Goal: Information Seeking & Learning: Learn about a topic

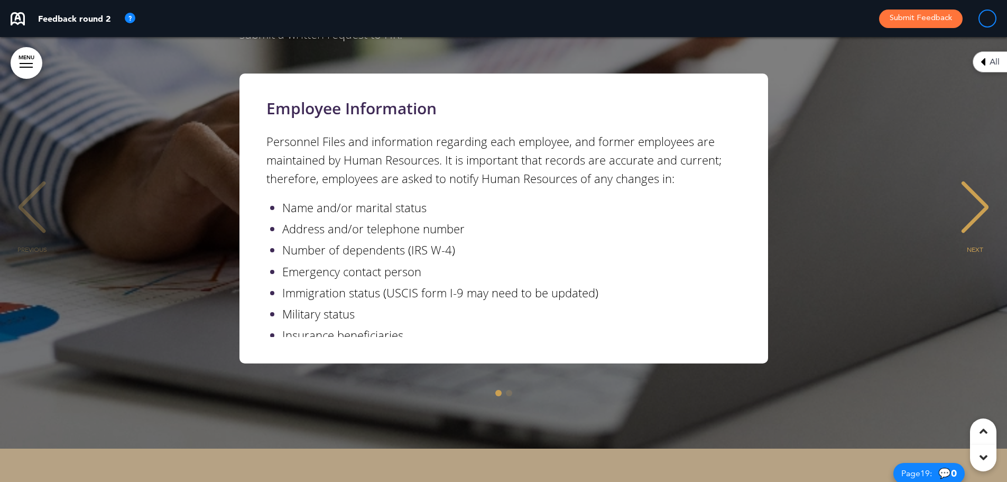
scroll to position [9039, 0]
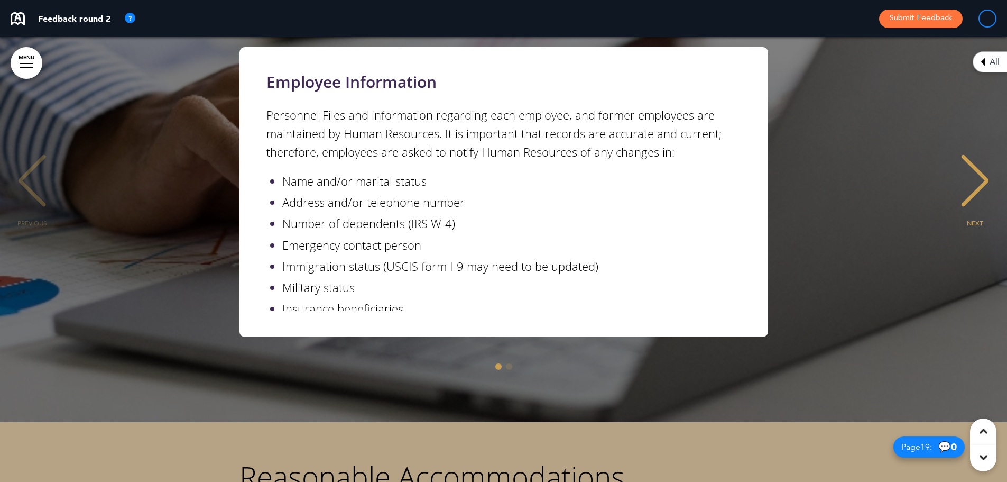
click at [980, 164] on div "NEXT" at bounding box center [975, 190] width 32 height 53
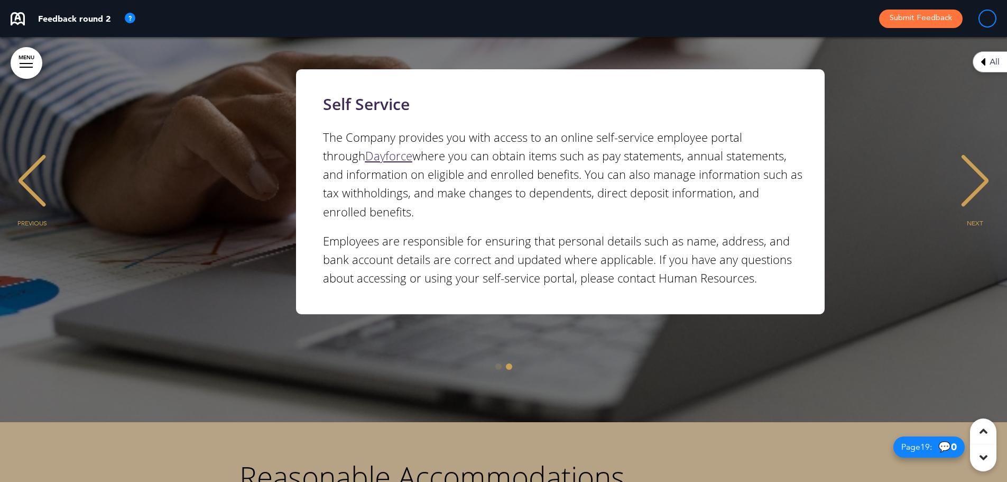
scroll to position [0, 991]
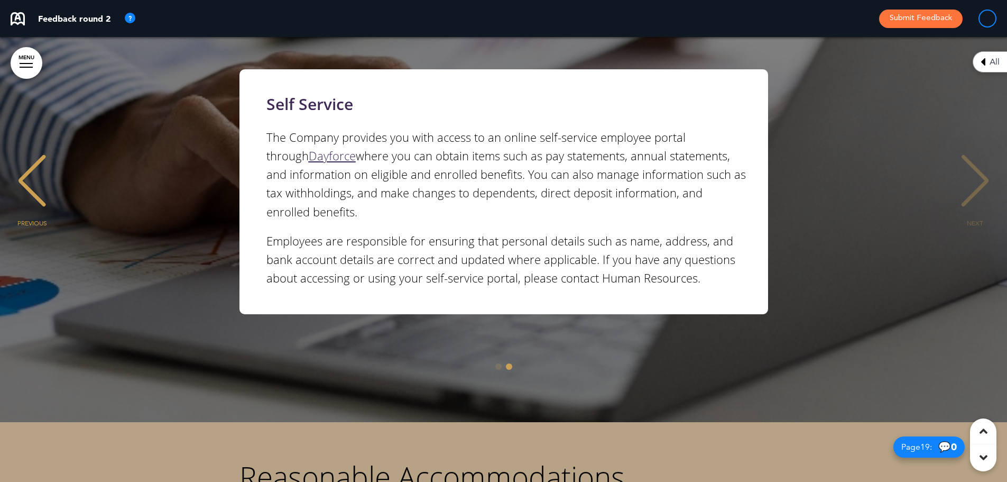
click at [31, 164] on div "PREVIOUS" at bounding box center [32, 190] width 32 height 53
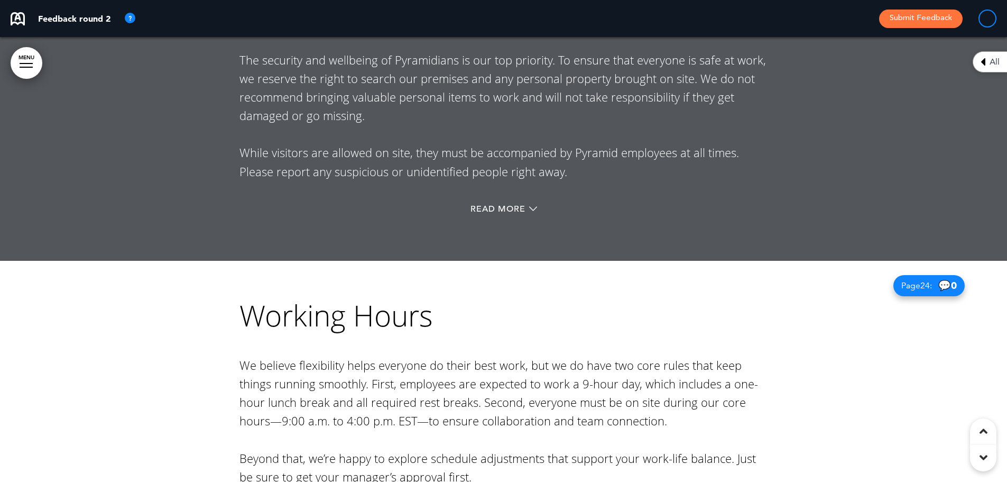
scroll to position [12317, 0]
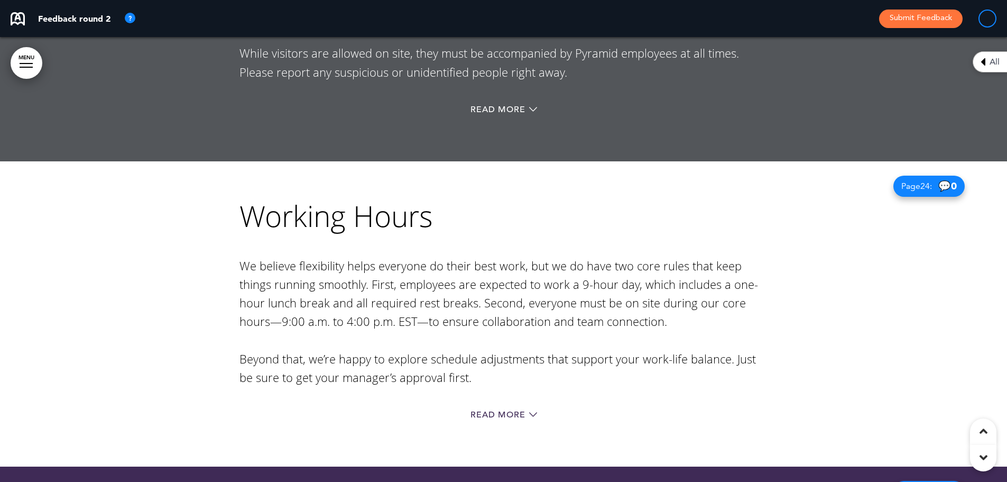
click at [494, 329] on div "Working Hours We believe flexibility helps everyone do their best work, but we …" at bounding box center [503, 313] width 529 height 305
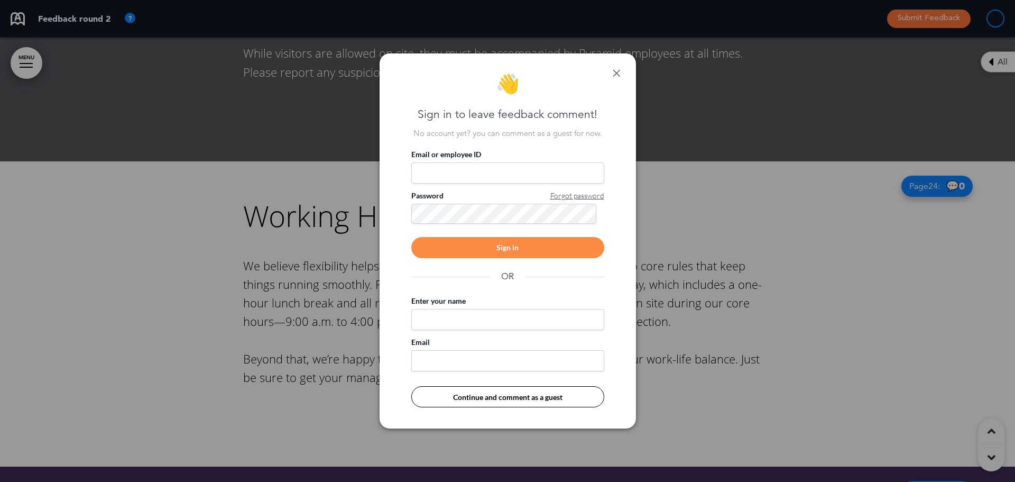
click at [621, 69] on div "👋 Sign in to leave feedback comment! No account yet? you can comment as a guest…" at bounding box center [508, 240] width 256 height 375
click at [620, 70] on div "👋 Sign in to leave feedback comment! No account yet? you can comment as a guest…" at bounding box center [508, 240] width 256 height 375
click at [617, 71] on link at bounding box center [616, 72] width 7 height 7
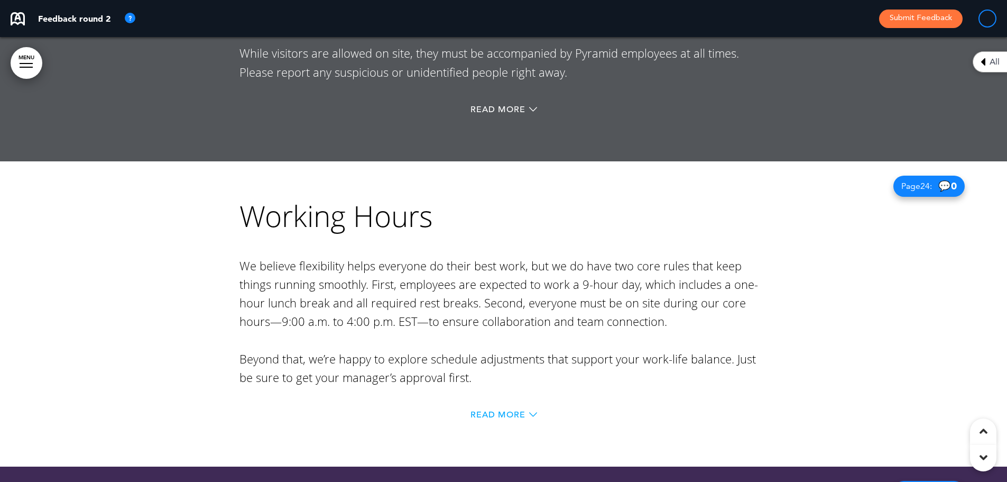
click at [499, 410] on span "Read More" at bounding box center [497, 414] width 55 height 8
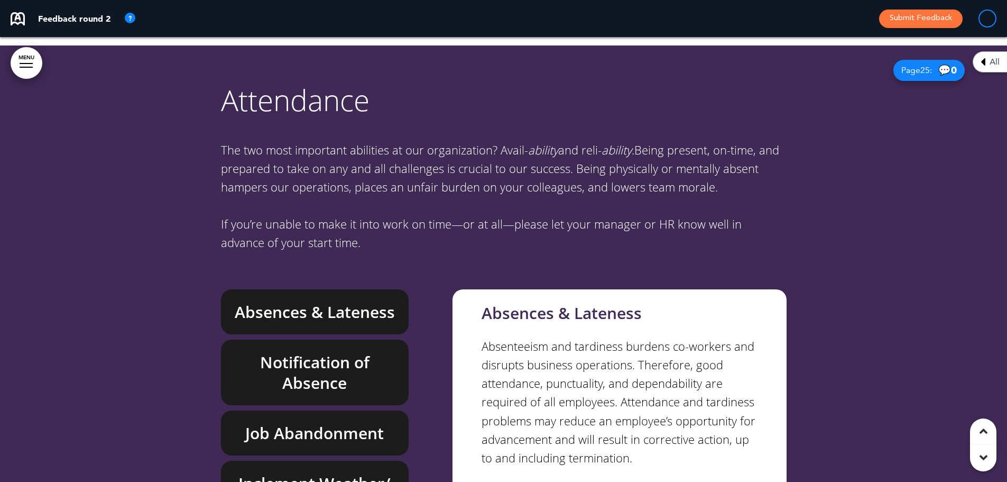
scroll to position [13216, 0]
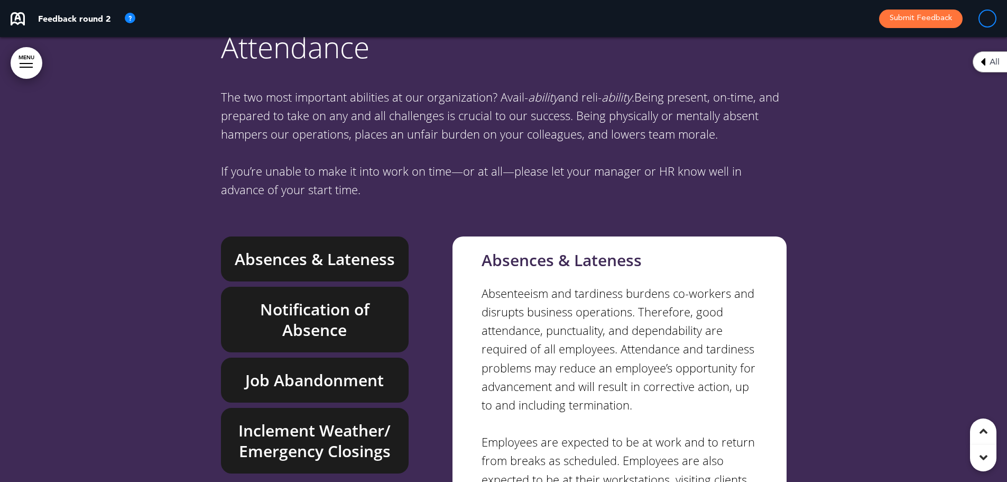
click at [337, 420] on h6 "Inclement Weather/ Emergency Closings" at bounding box center [315, 440] width 164 height 41
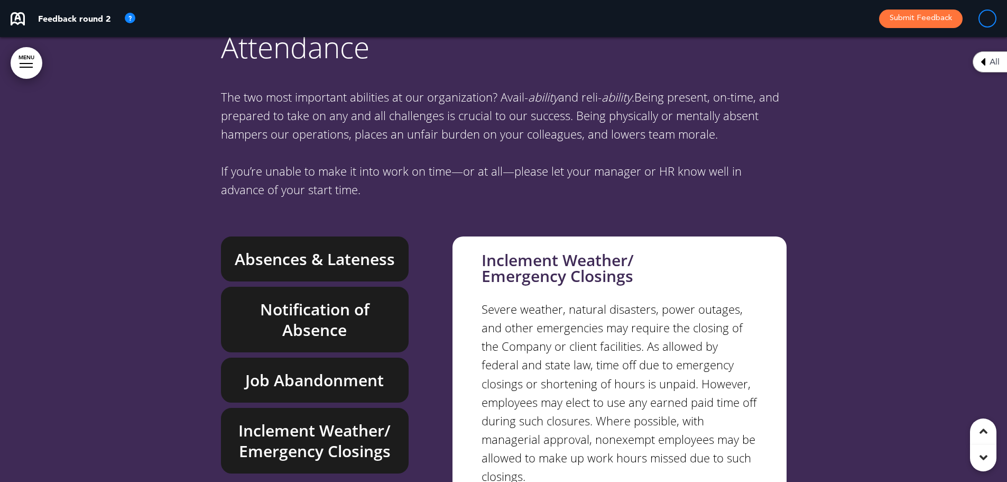
click at [326, 370] on h6 "Job Abandonment" at bounding box center [315, 380] width 164 height 21
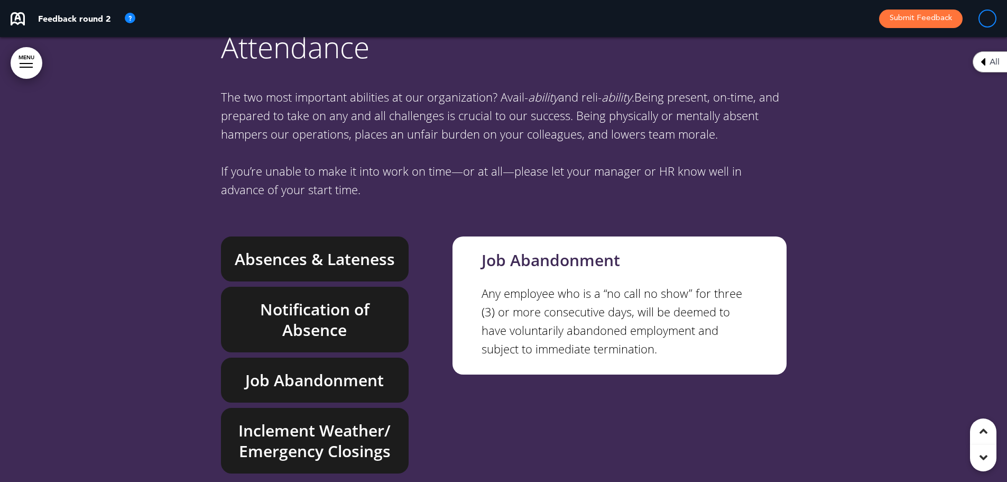
click at [324, 299] on h6 "Notification of Absence" at bounding box center [315, 319] width 164 height 41
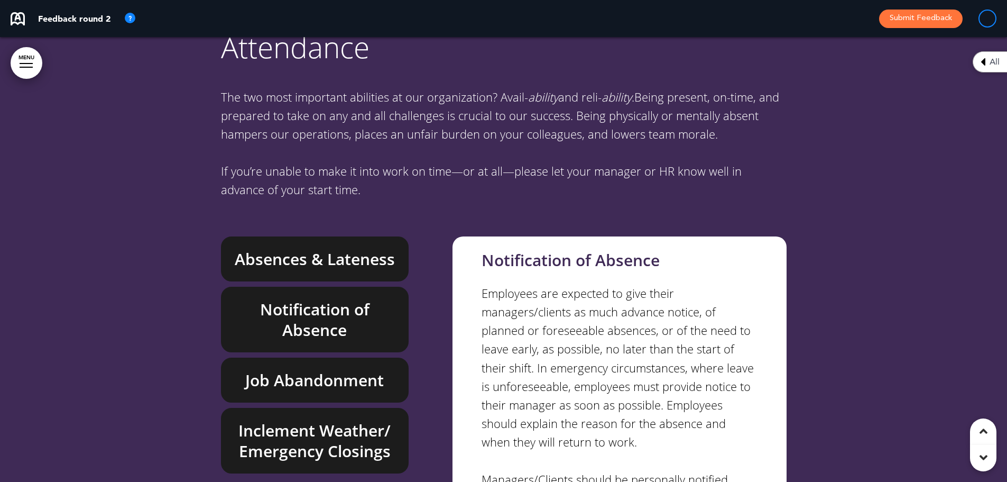
click at [329, 248] on h6 "Absences & Lateness" at bounding box center [315, 258] width 164 height 21
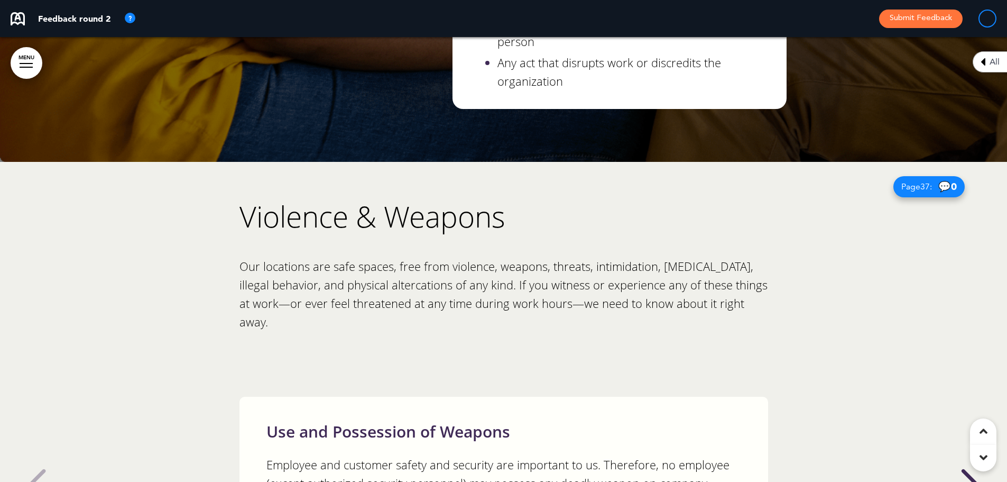
scroll to position [19559, 0]
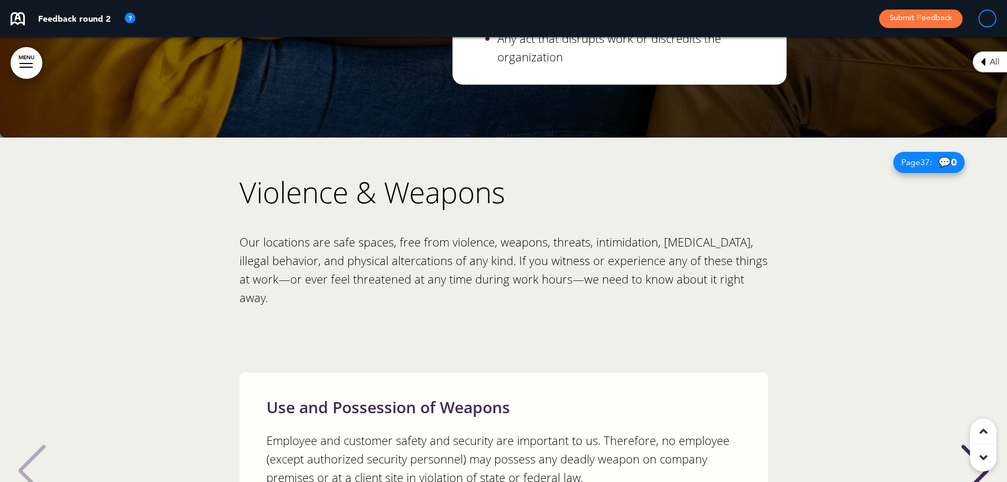
click at [975, 454] on div "NEXT" at bounding box center [975, 480] width 32 height 53
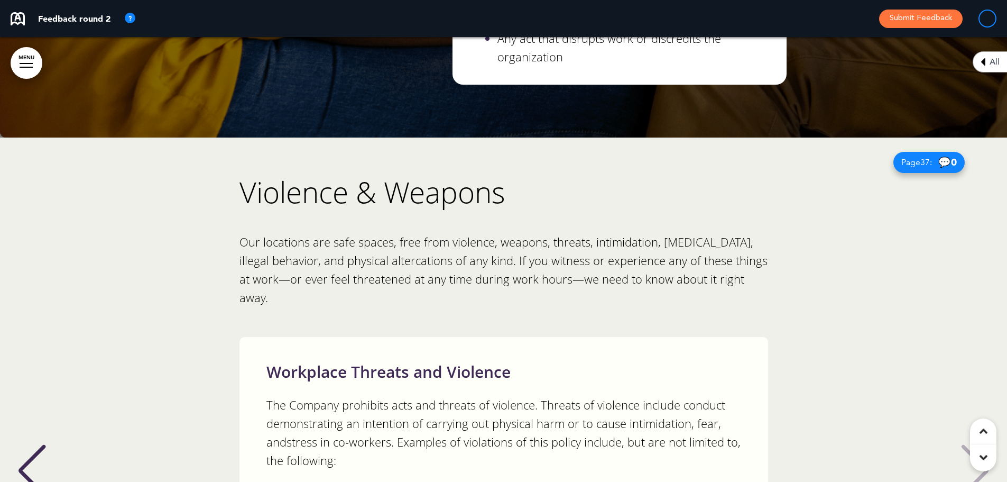
scroll to position [19665, 0]
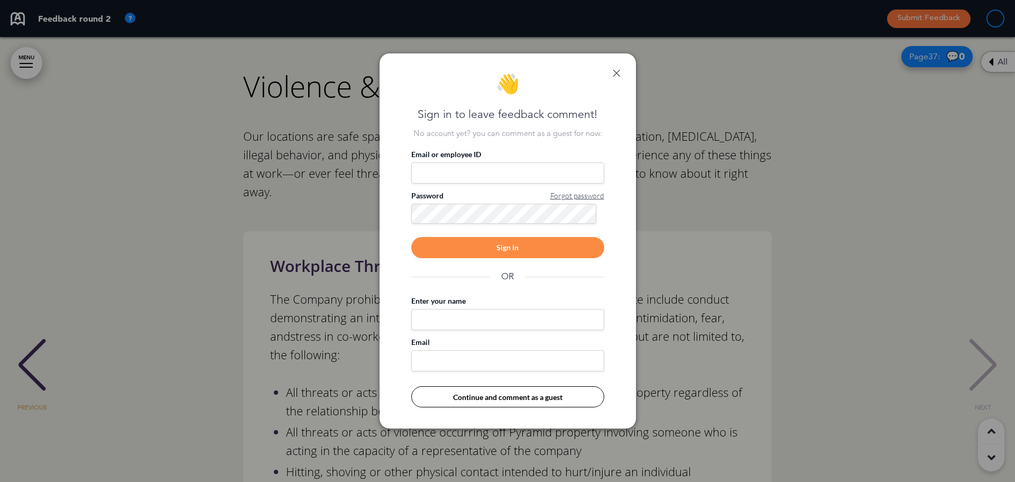
click at [617, 67] on div "👋 Sign in to leave feedback comment! No account yet? you can comment as a guest…" at bounding box center [508, 240] width 256 height 375
click at [614, 72] on link at bounding box center [616, 72] width 7 height 7
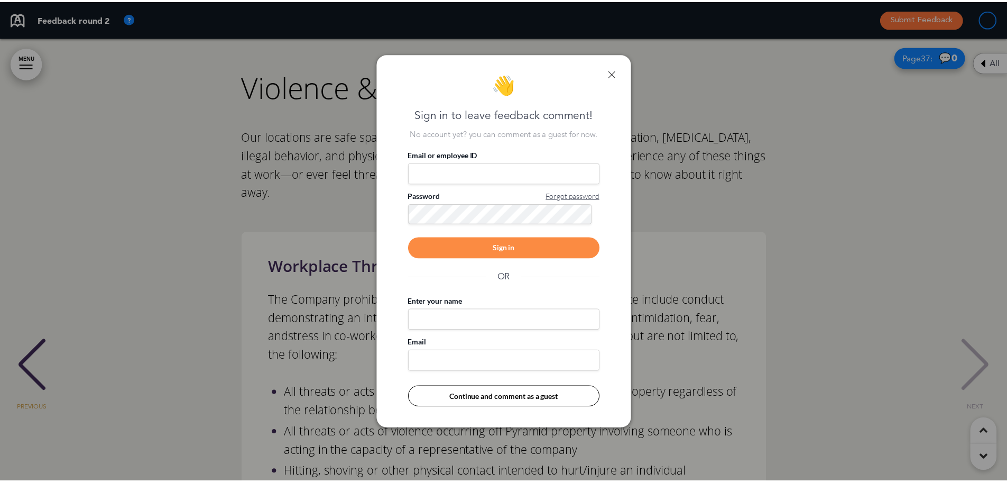
scroll to position [0, 991]
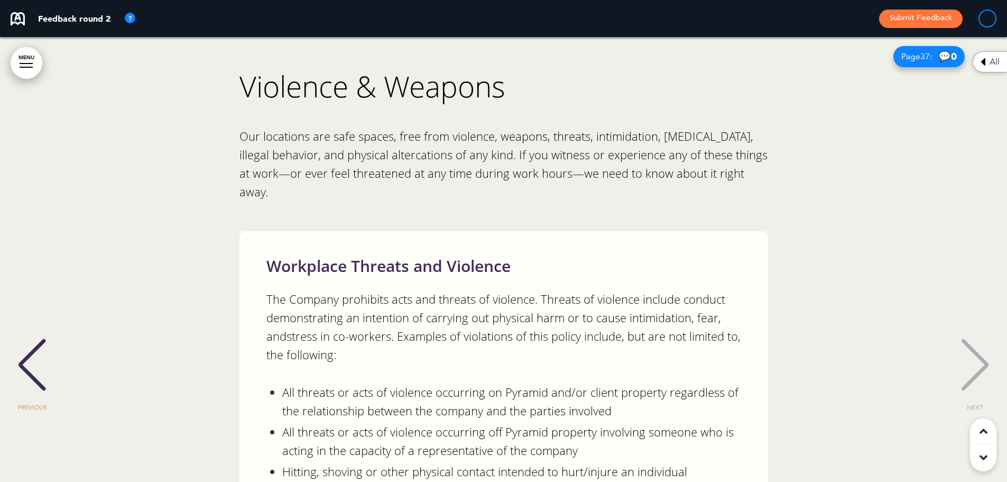
click at [38, 348] on div "PREVIOUS" at bounding box center [32, 374] width 32 height 53
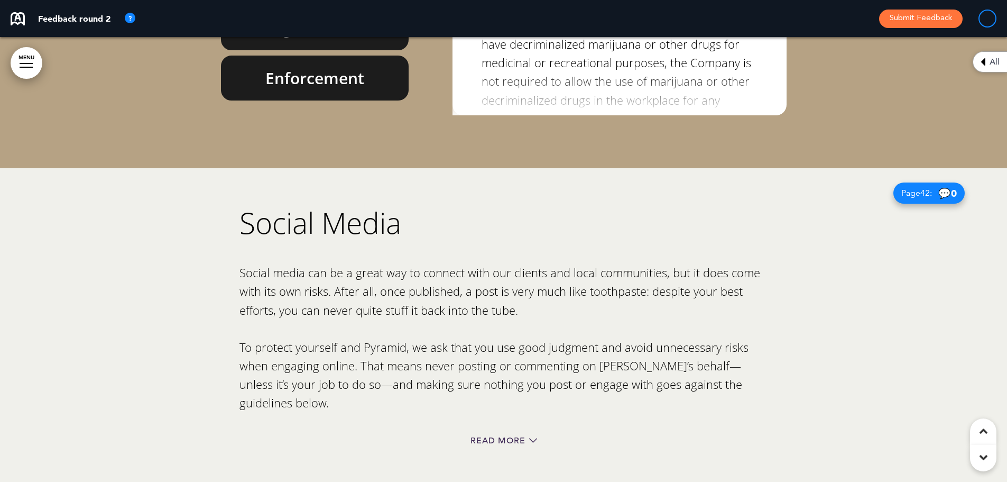
scroll to position [22784, 0]
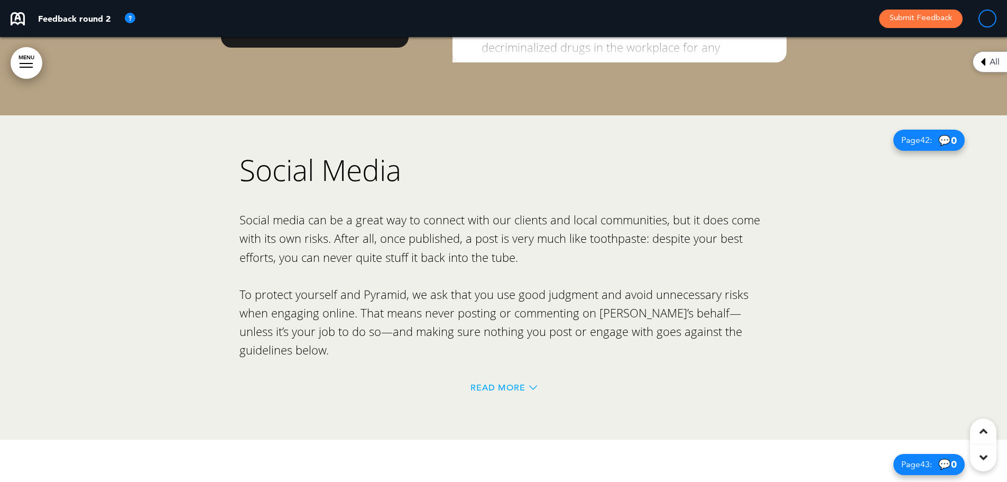
click at [510, 383] on span "Read More" at bounding box center [497, 387] width 55 height 8
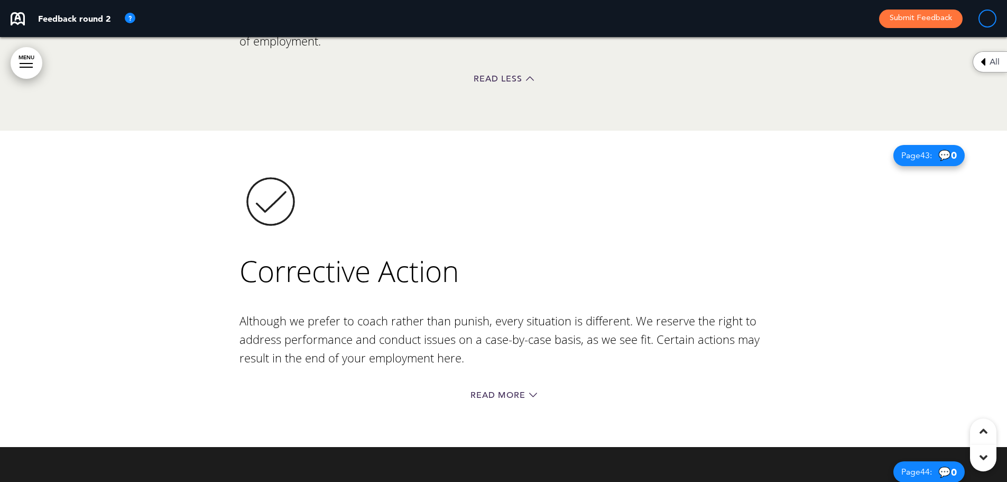
scroll to position [24581, 0]
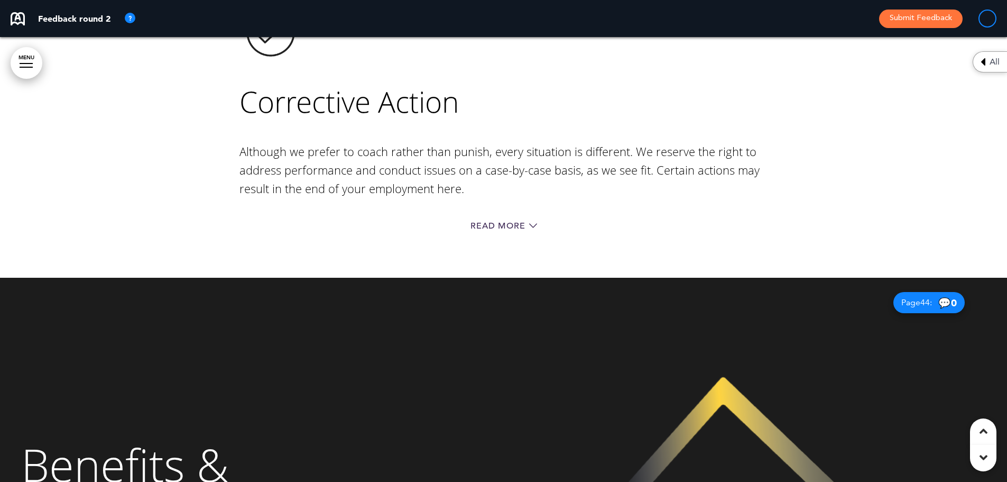
click at [487, 216] on div "Read More" at bounding box center [503, 227] width 529 height 22
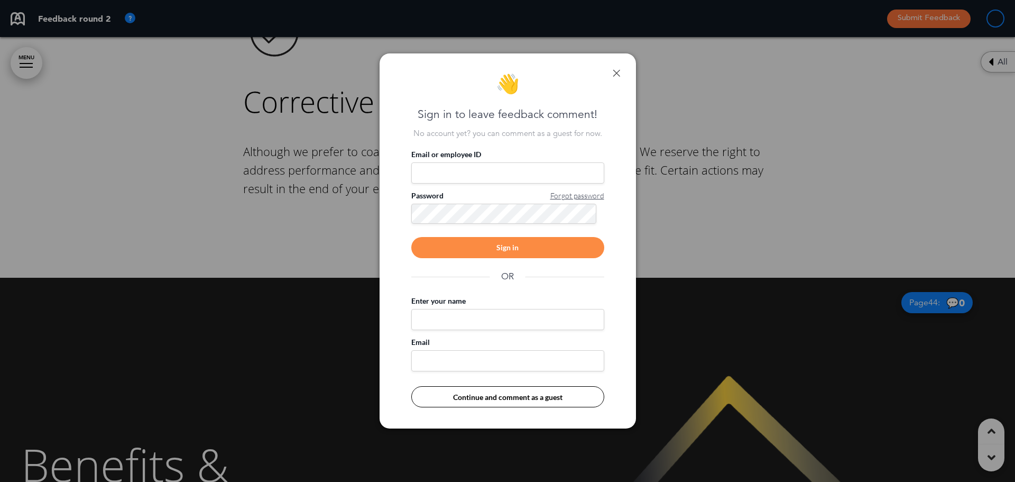
click at [616, 74] on link at bounding box center [616, 72] width 7 height 7
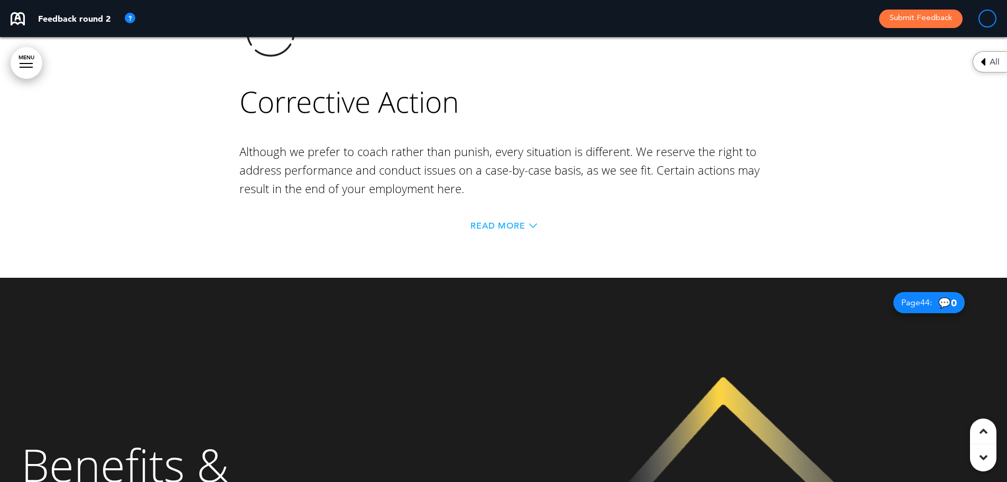
click at [516, 221] on span "Read More" at bounding box center [497, 225] width 55 height 8
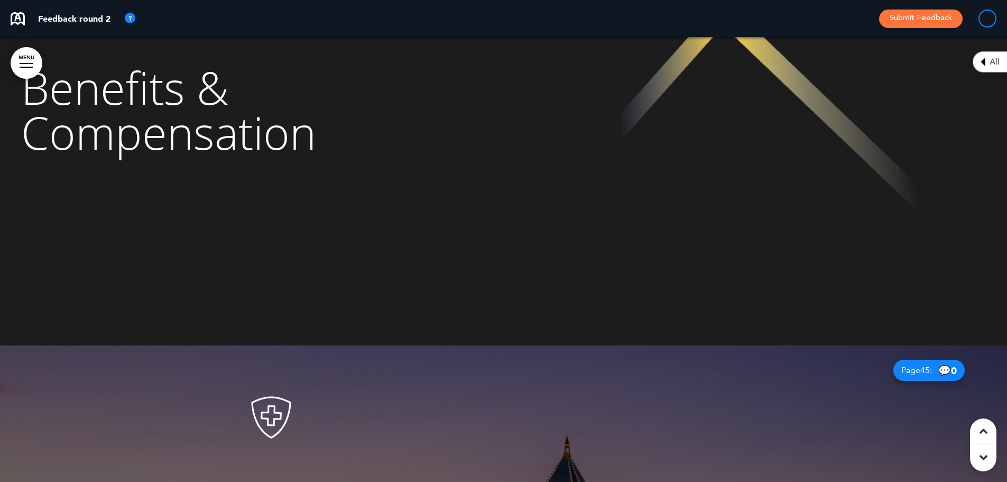
scroll to position [25268, 0]
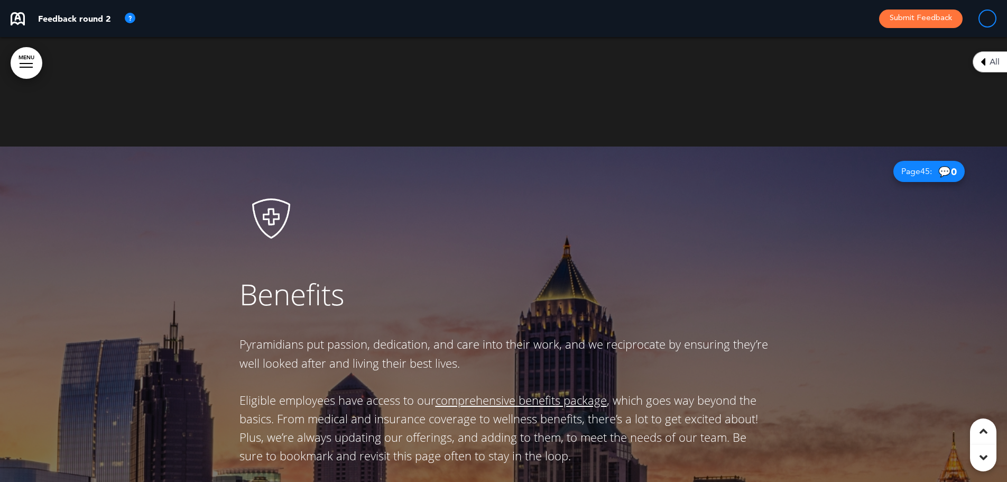
click at [520, 392] on link "comprehensive benefits package" at bounding box center [521, 400] width 171 height 16
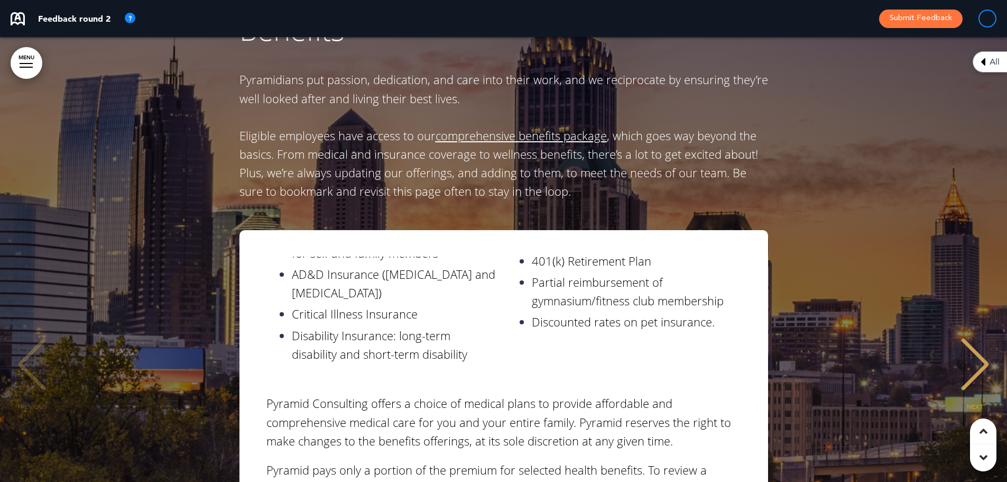
scroll to position [250, 0]
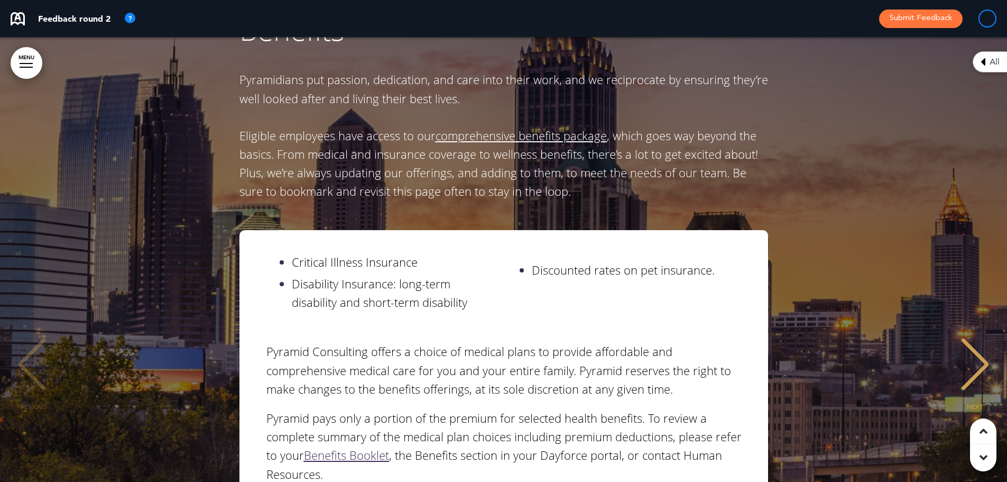
click at [983, 347] on div "NEXT" at bounding box center [975, 373] width 32 height 53
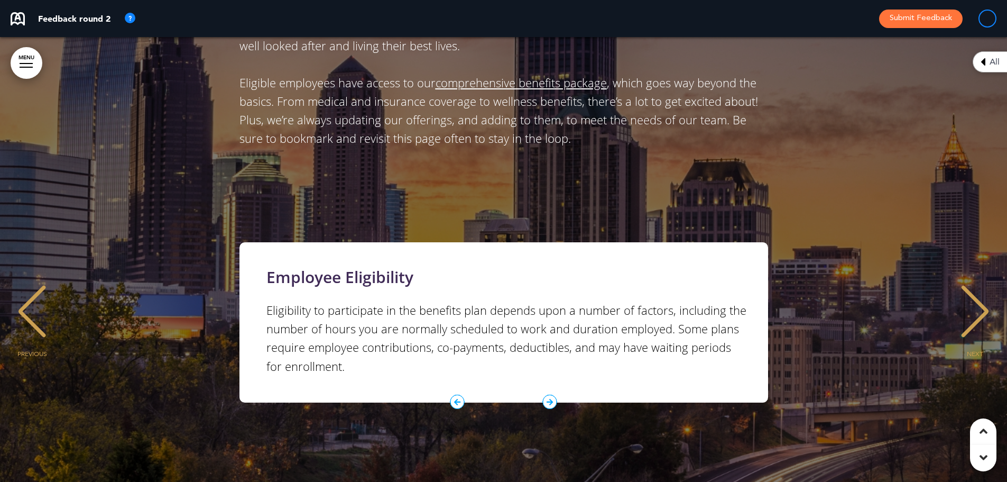
scroll to position [25533, 0]
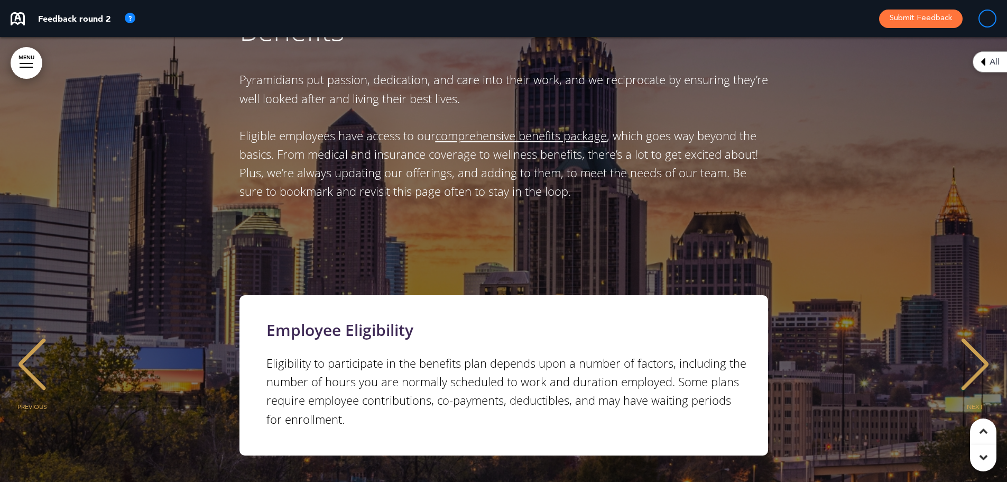
click at [977, 347] on div "NEXT" at bounding box center [975, 373] width 32 height 53
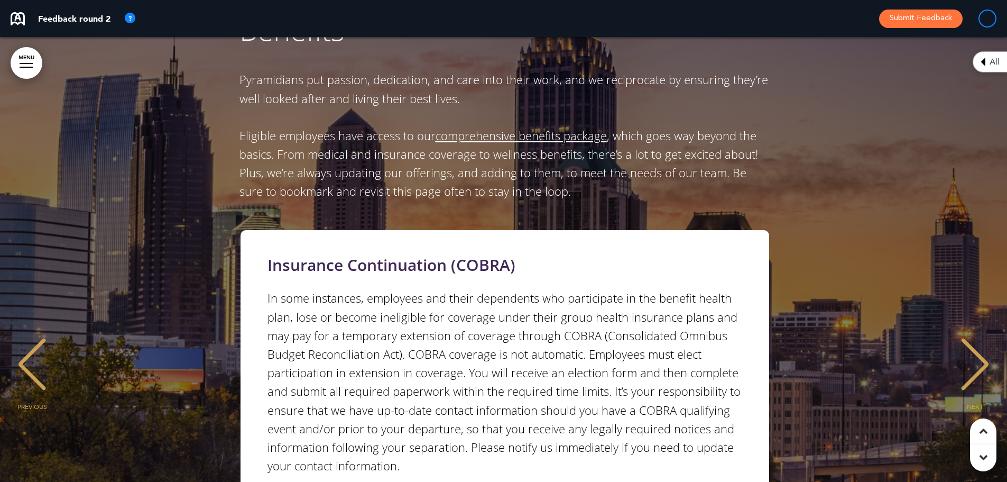
scroll to position [0, 1982]
